Goal: Transaction & Acquisition: Purchase product/service

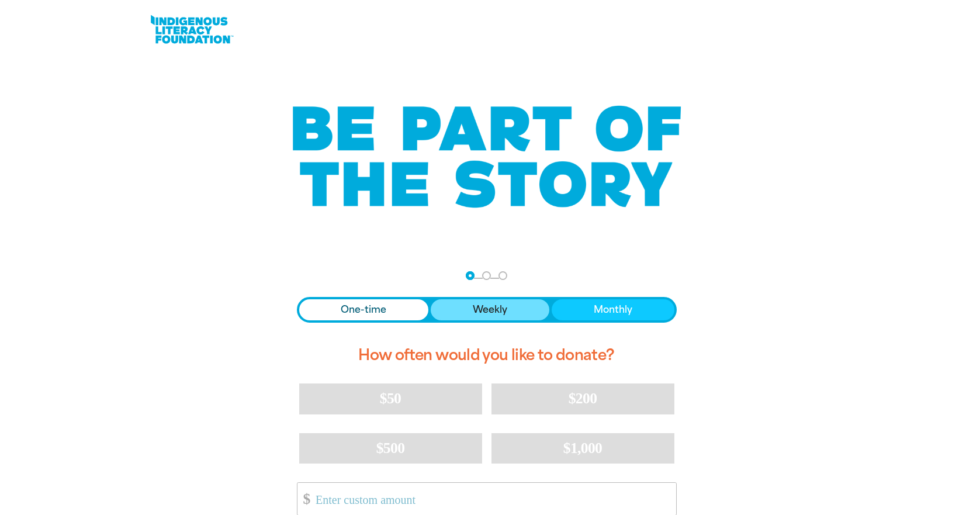
click at [506, 312] on span "Weekly" at bounding box center [490, 310] width 34 height 14
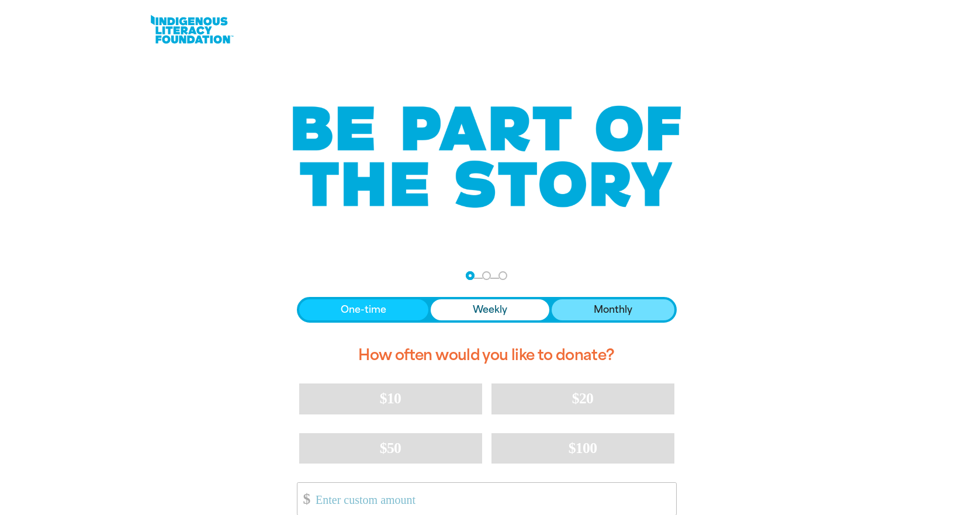
click at [596, 307] on span "Monthly" at bounding box center [613, 310] width 39 height 14
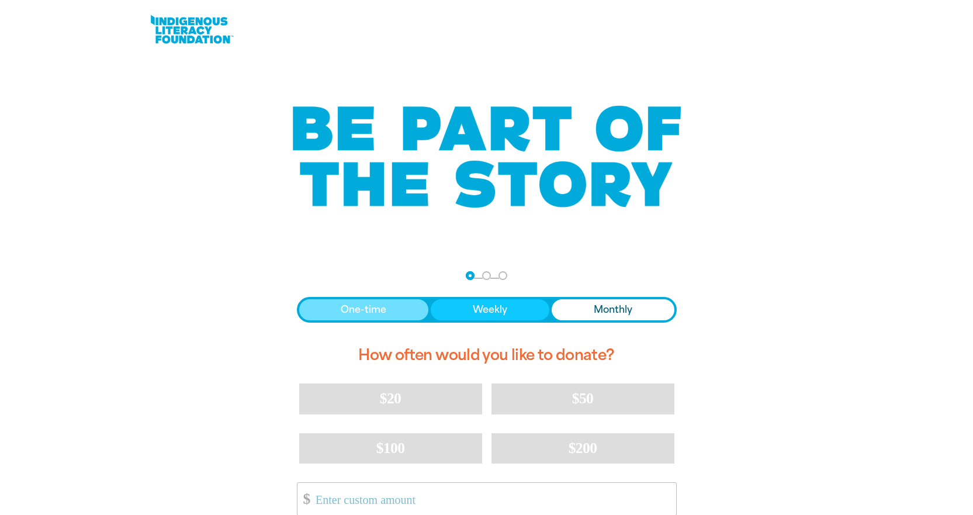
click at [400, 306] on button "One-time" at bounding box center [364, 309] width 130 height 21
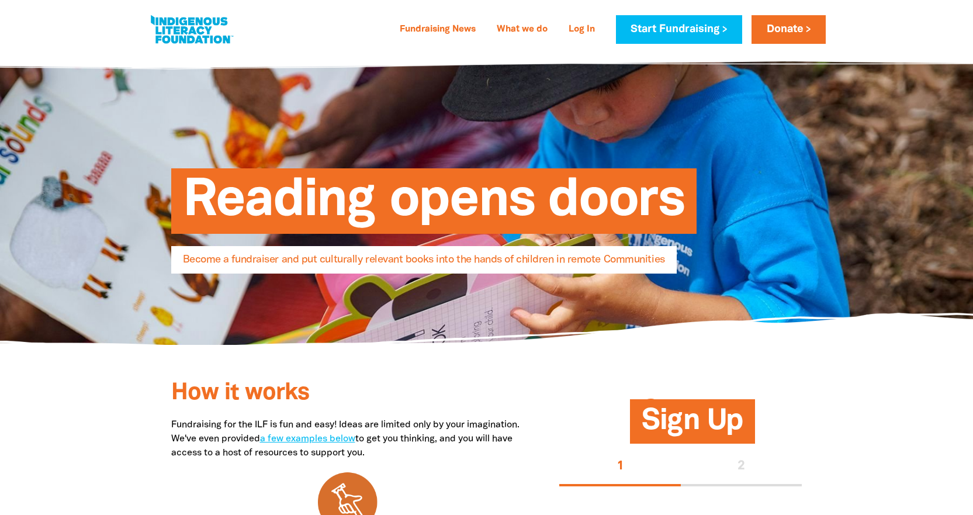
select select "AU"
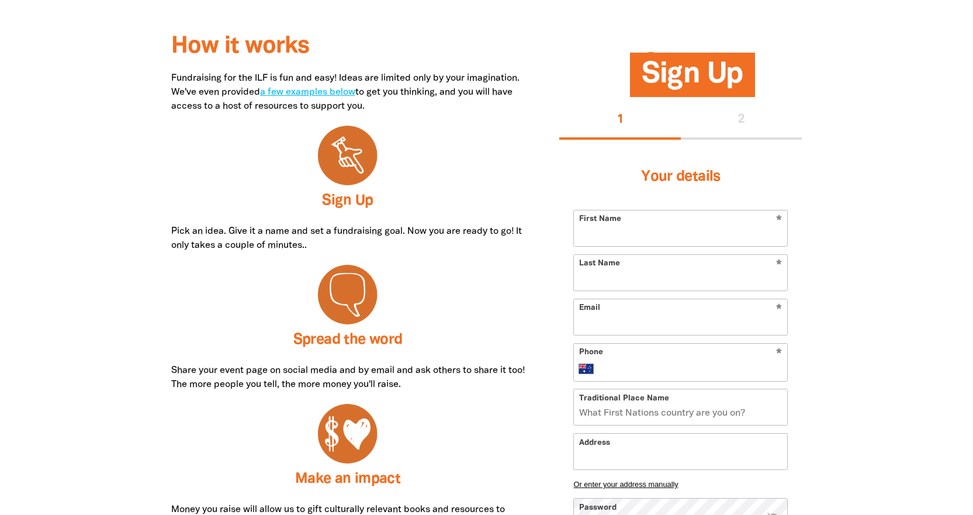
scroll to position [351, 0]
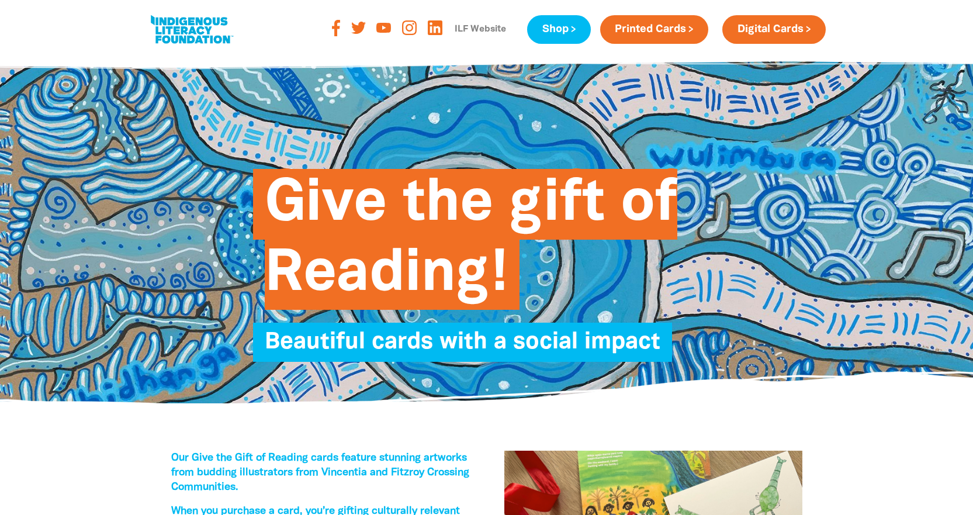
click at [474, 33] on link "ILF Website" at bounding box center [480, 29] width 65 height 19
